Goal: Information Seeking & Learning: Learn about a topic

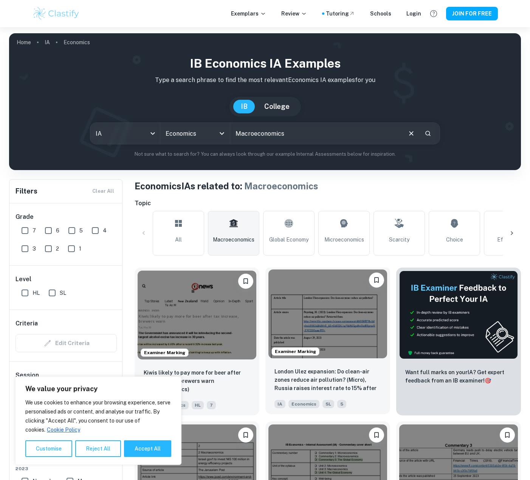
scroll to position [76, 0]
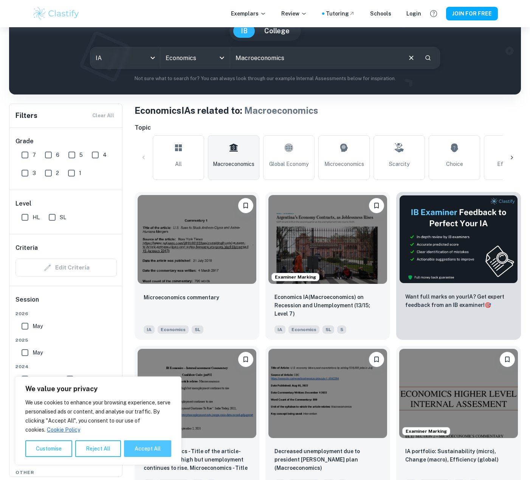
click at [149, 453] on button "Accept All" at bounding box center [147, 449] width 47 height 17
checkbox input "true"
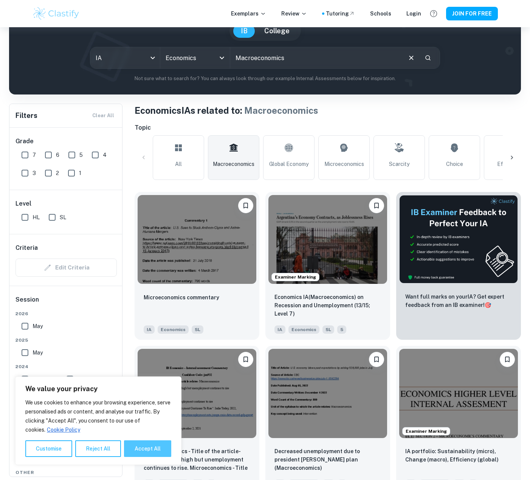
checkbox input "true"
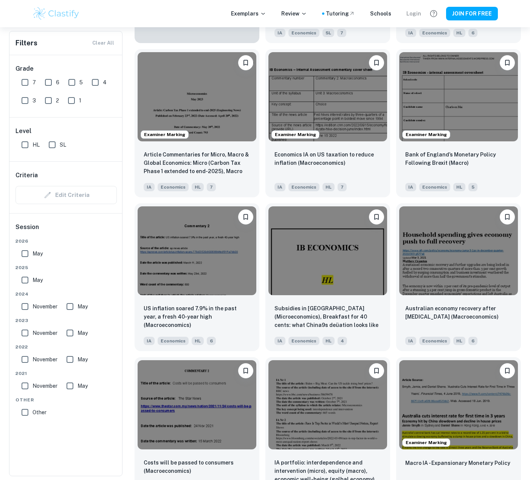
scroll to position [1828, 0]
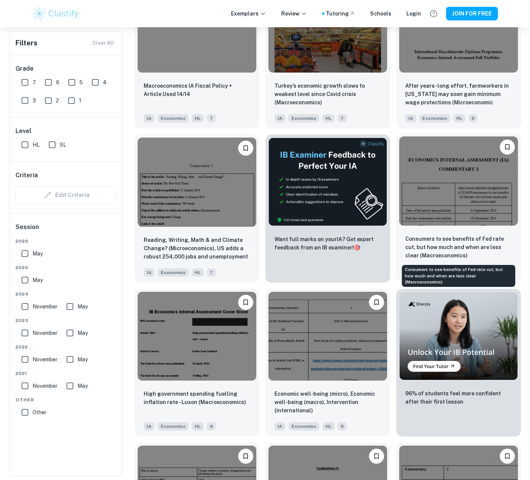
click at [467, 247] on p "Consumers to see benefits of Fed rate cut, but how much and when are less clear…" at bounding box center [458, 247] width 107 height 25
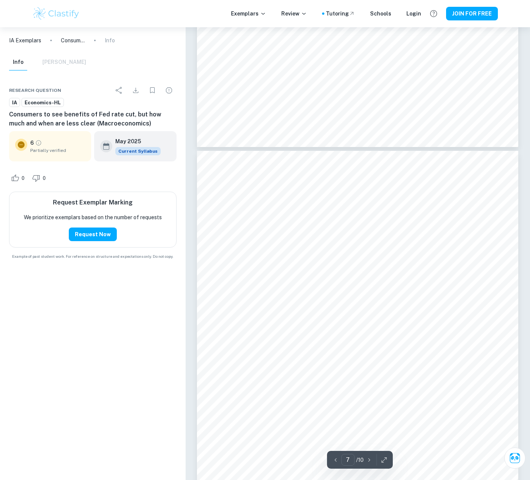
scroll to position [2534, 0]
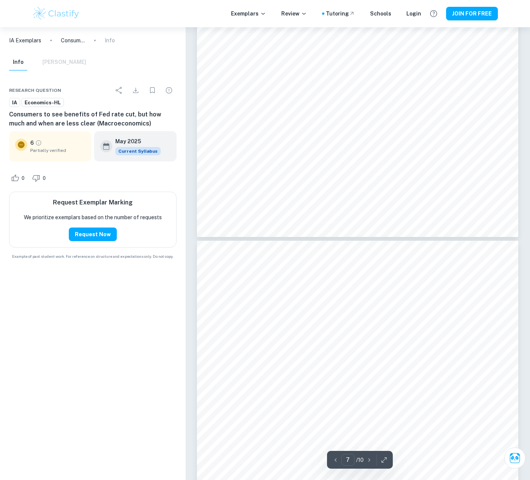
type input "8"
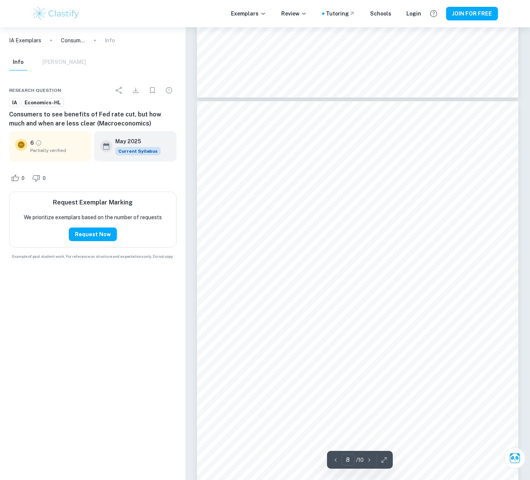
scroll to position [2950, 0]
